Goal: Task Accomplishment & Management: Manage account settings

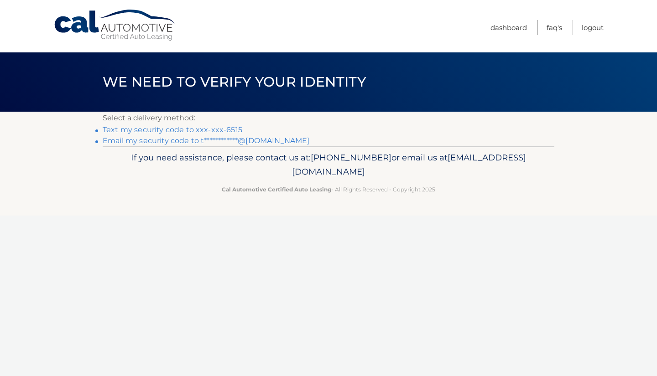
click at [192, 130] on link "Text my security code to xxx-xxx-6515" at bounding box center [173, 129] width 140 height 9
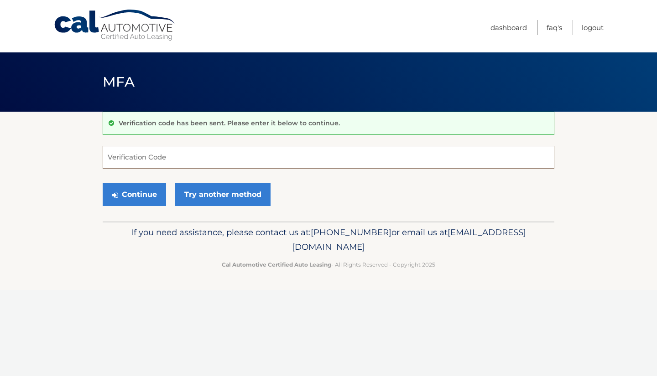
click at [149, 160] on input "Verification Code" at bounding box center [329, 157] width 452 height 23
type input "801798"
click at [134, 194] on button "Continue" at bounding box center [134, 194] width 63 height 23
click at [145, 191] on button "Continue" at bounding box center [134, 194] width 63 height 23
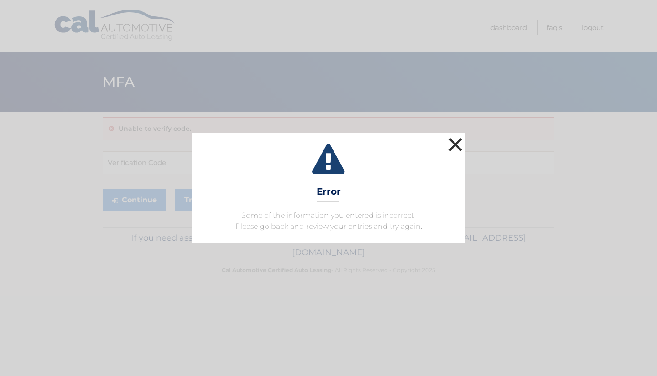
click at [459, 145] on button "×" at bounding box center [455, 144] width 18 height 18
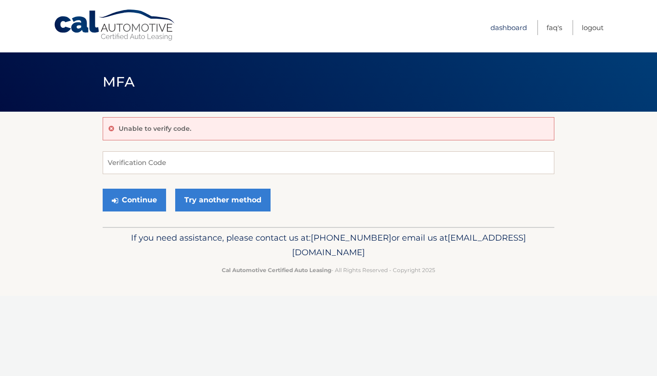
click at [512, 32] on link "Dashboard" at bounding box center [508, 27] width 36 height 15
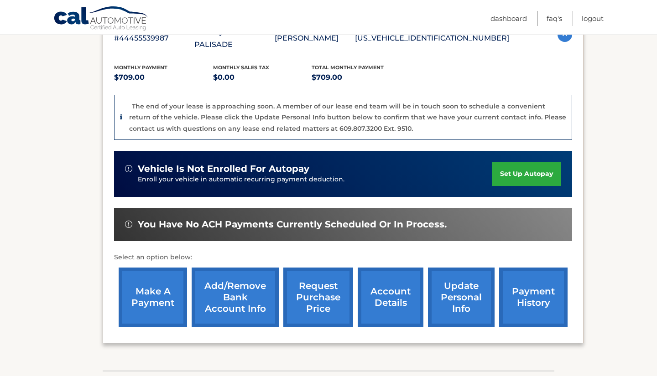
scroll to position [184, 0]
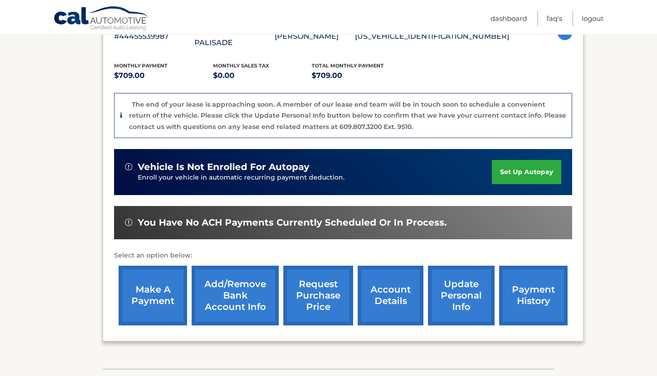
click at [161, 293] on link "make a payment" at bounding box center [153, 296] width 68 height 60
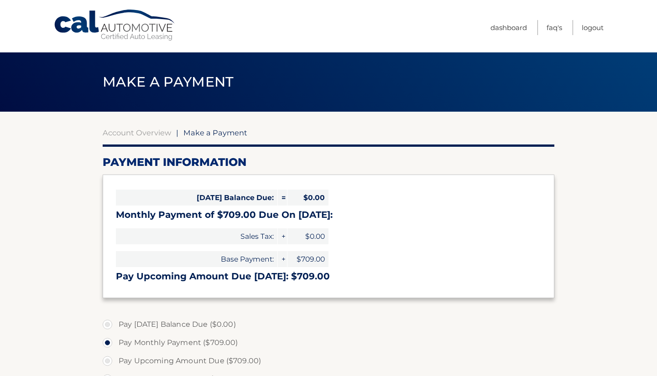
select select "MWQxOThjOTItZDUxZC00YWE0LTk5ZDYtYjk1NmFiZjU5NzEw"
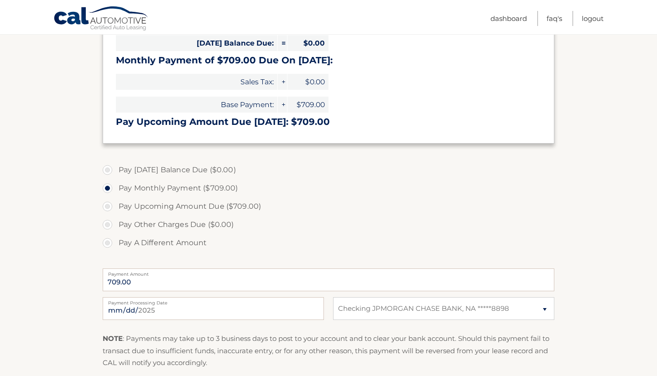
scroll to position [190, 0]
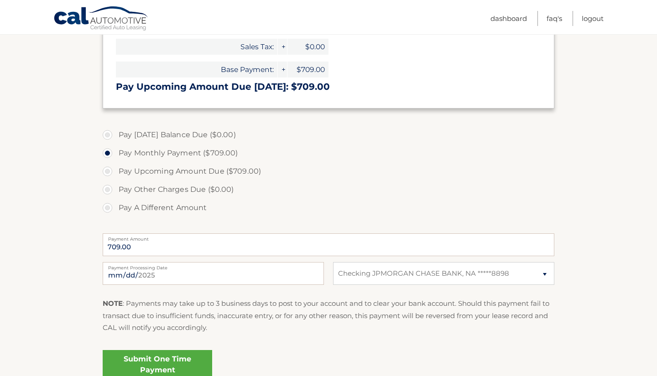
click at [161, 356] on link "Submit One Time Payment" at bounding box center [157, 364] width 109 height 29
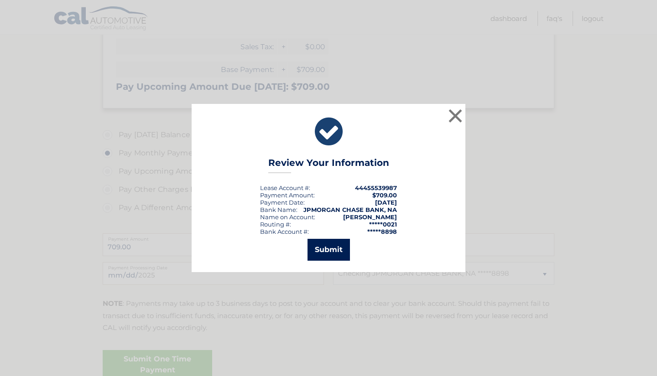
click at [334, 249] on button "Submit" at bounding box center [328, 250] width 42 height 22
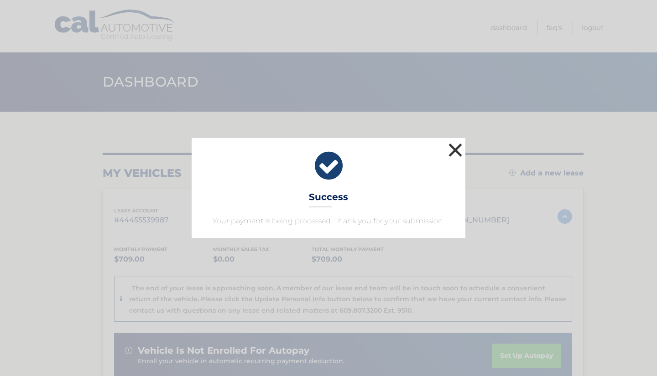
click at [457, 149] on button "×" at bounding box center [455, 150] width 18 height 18
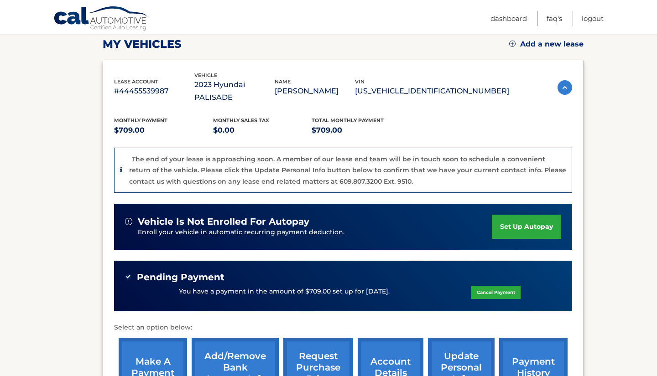
scroll to position [126, 0]
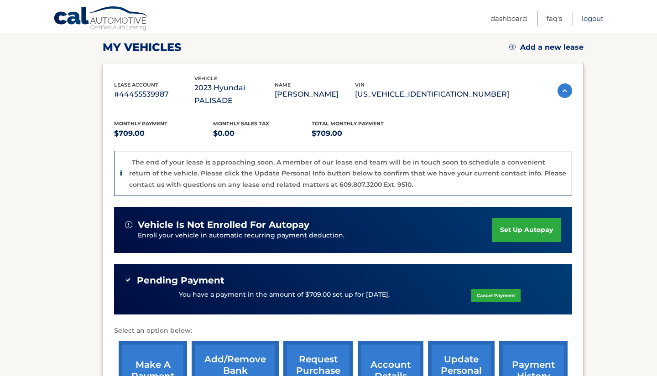
click at [601, 15] on link "Logout" at bounding box center [593, 18] width 22 height 15
